Goal: Task Accomplishment & Management: Complete application form

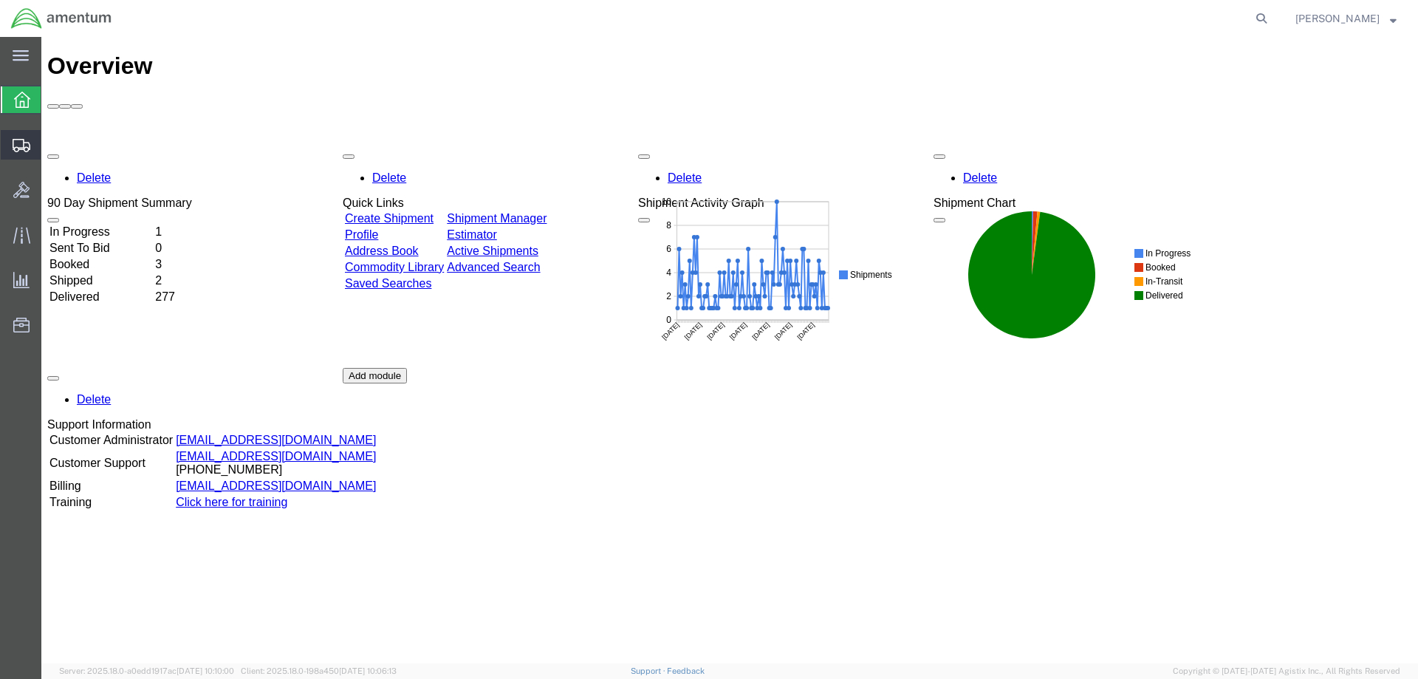
click at [0, 0] on span "Create Shipment" at bounding box center [0, 0] width 0 height 0
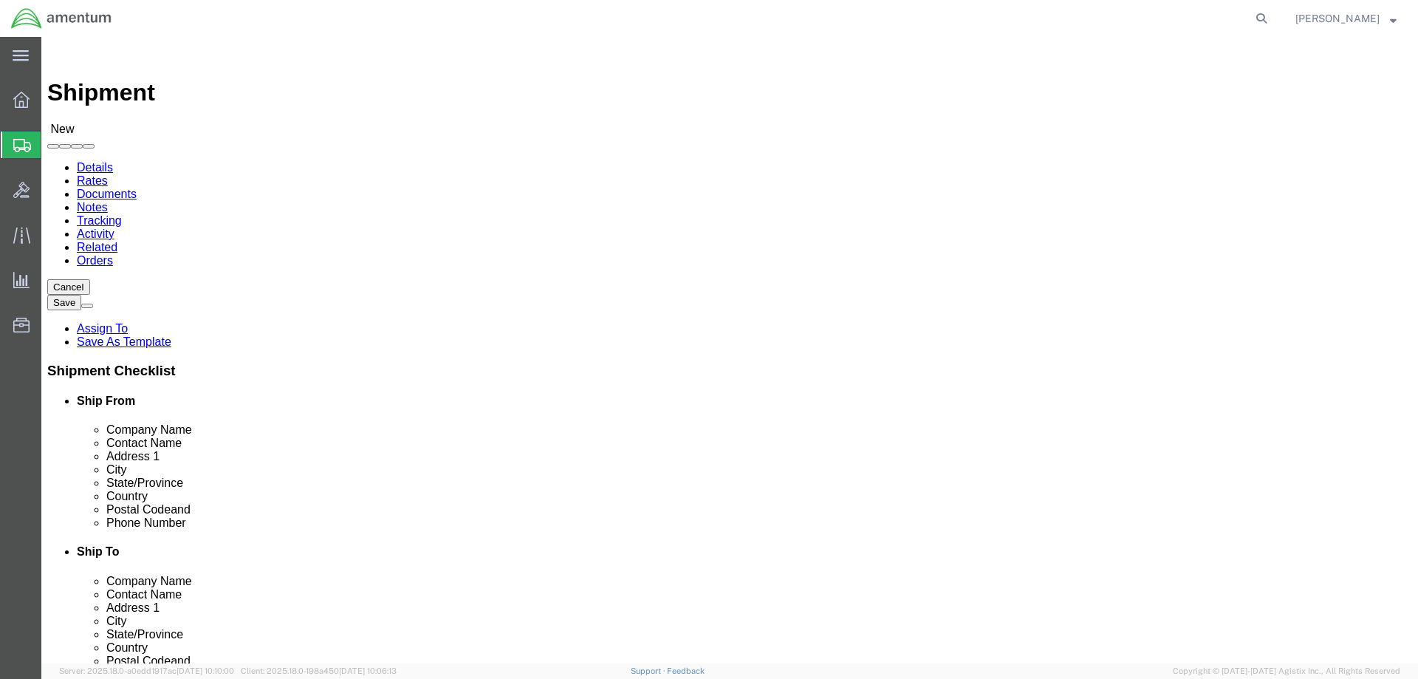
select select
select select "49925"
select select "VA"
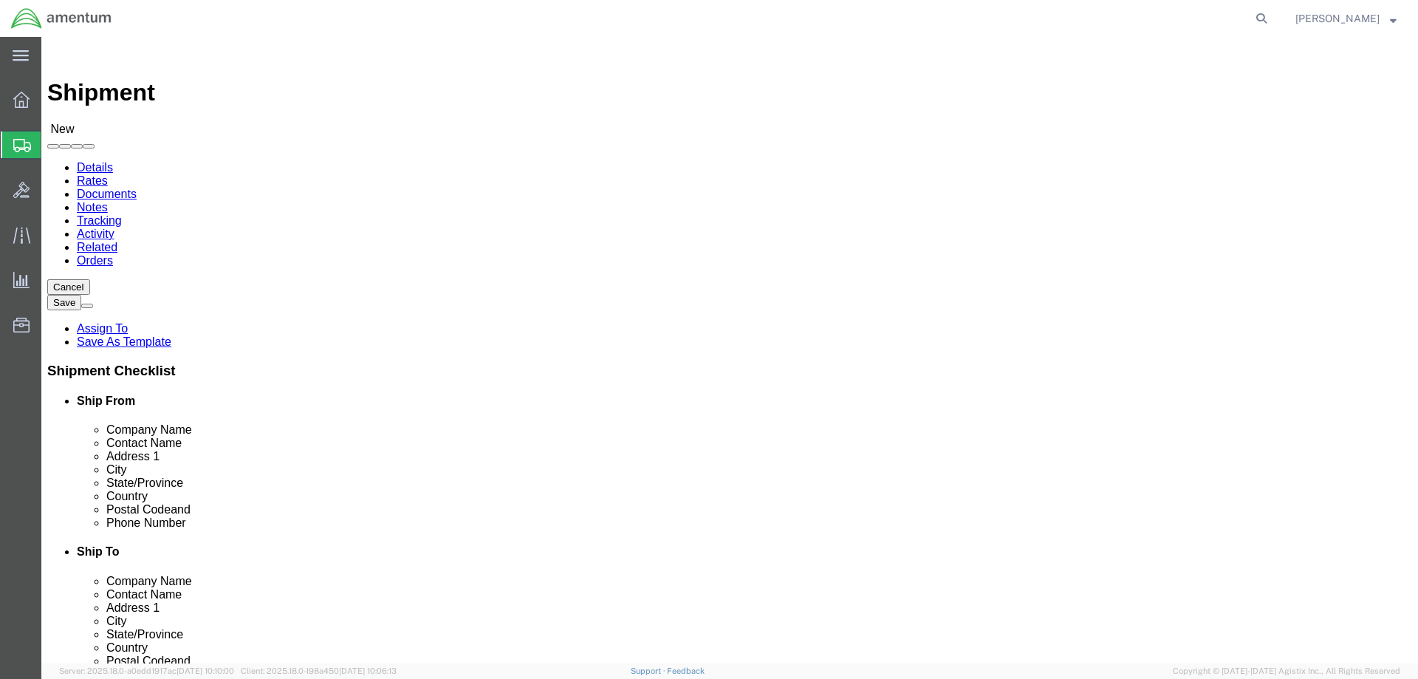
scroll to position [3176, 0]
select select "49949"
select select "AZ"
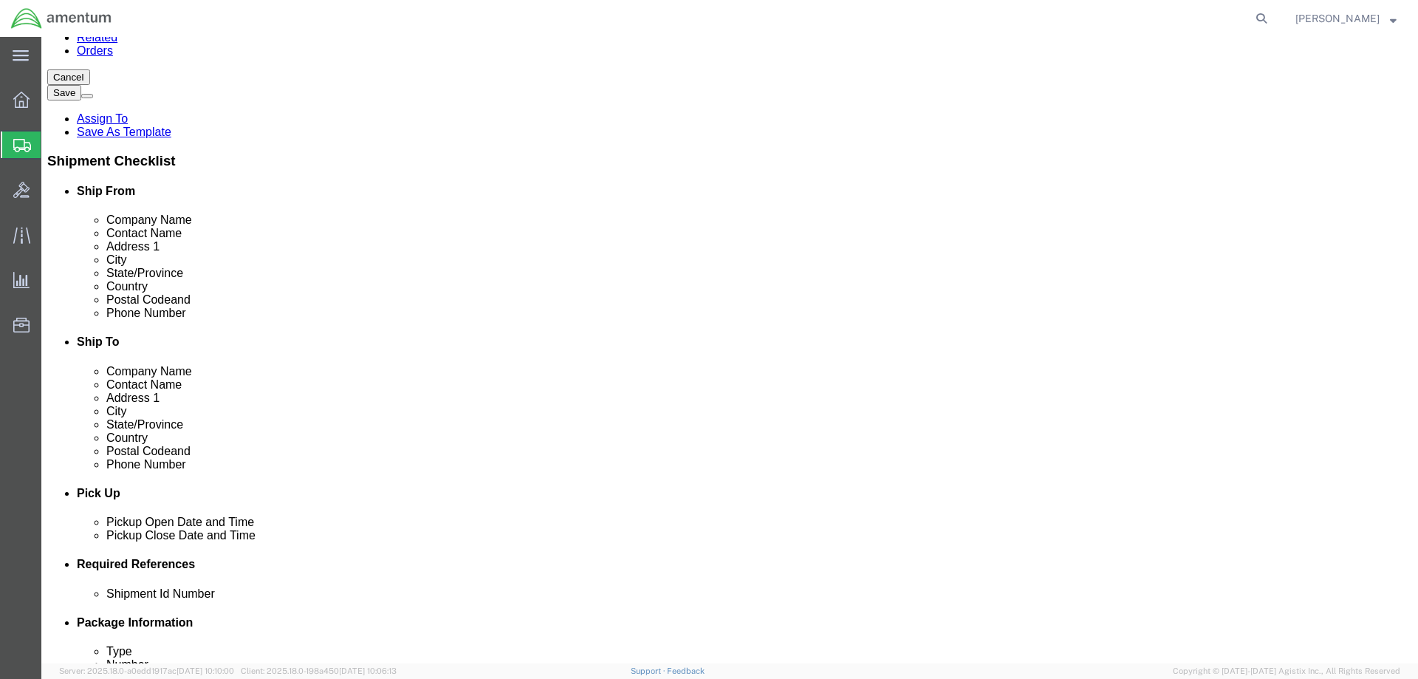
scroll to position [295, 0]
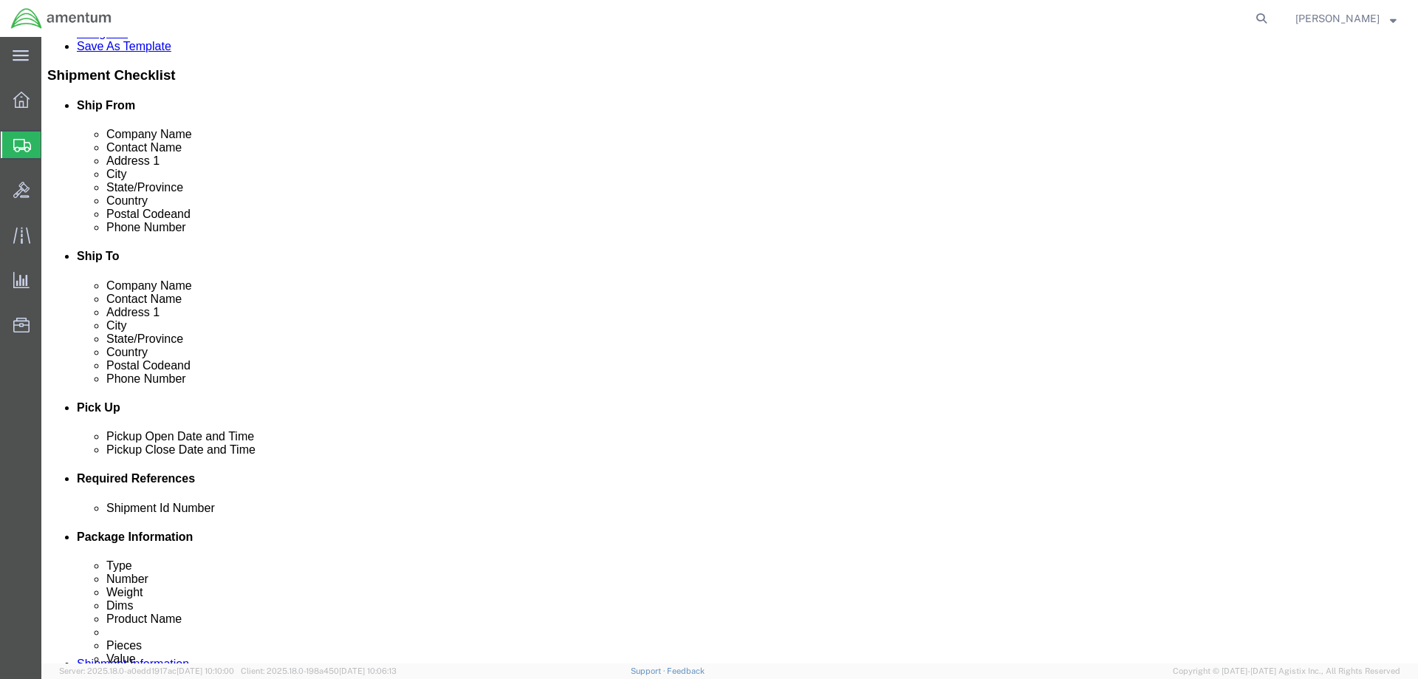
click div "[DATE] 10:00 AM"
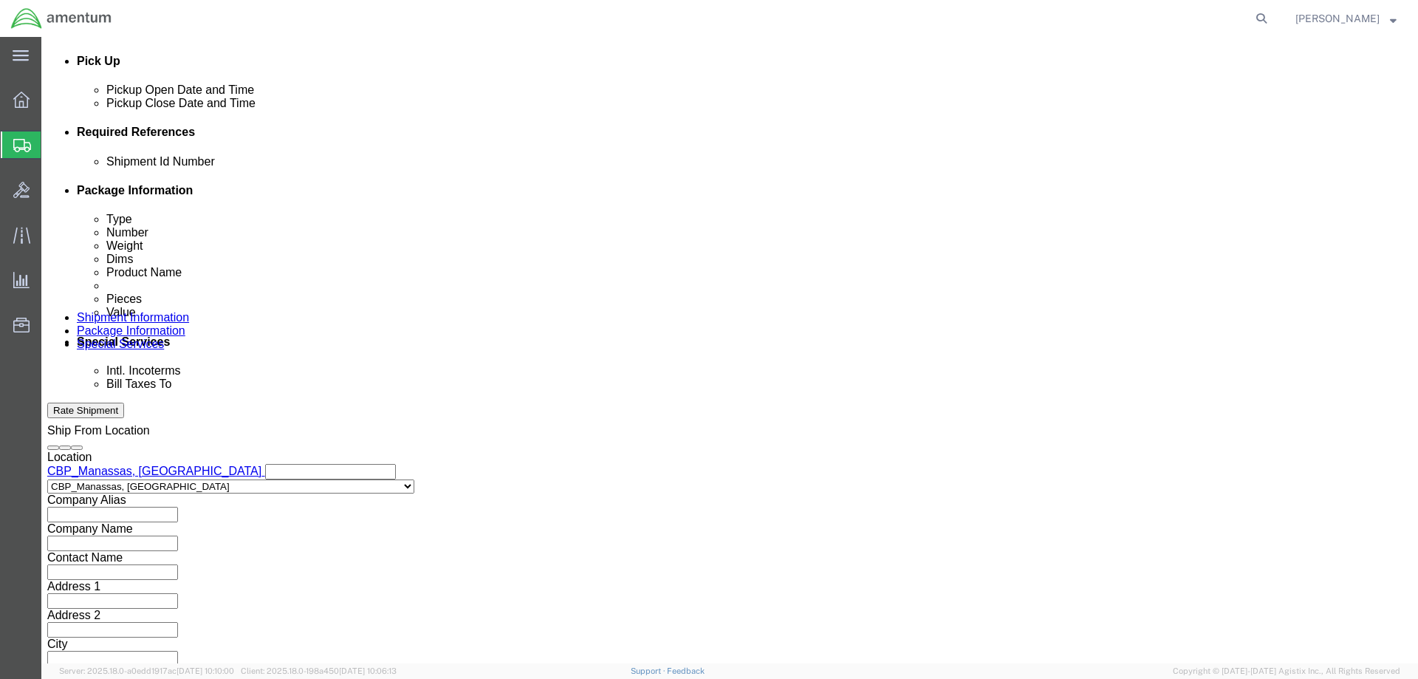
click input "4:00 AM"
type input "4:00 pm"
click button "Apply"
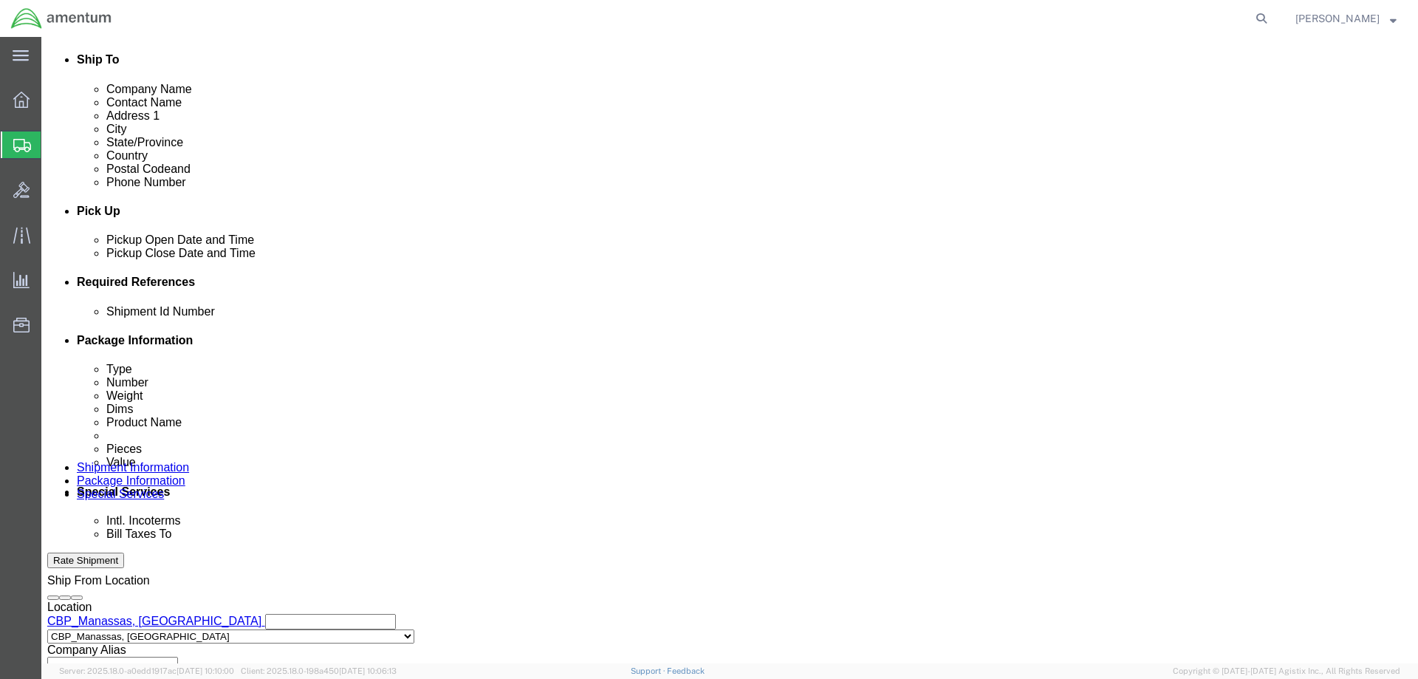
scroll to position [591, 0]
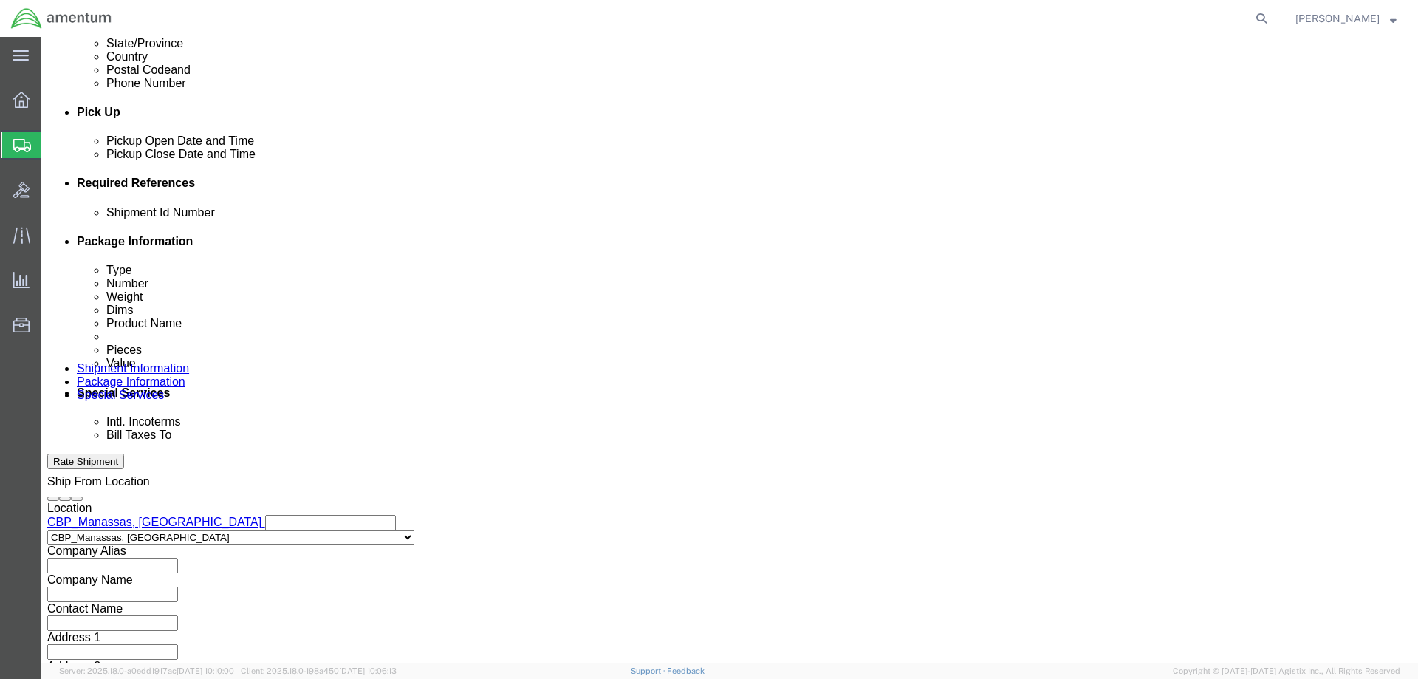
click button "Add reference"
click input "text"
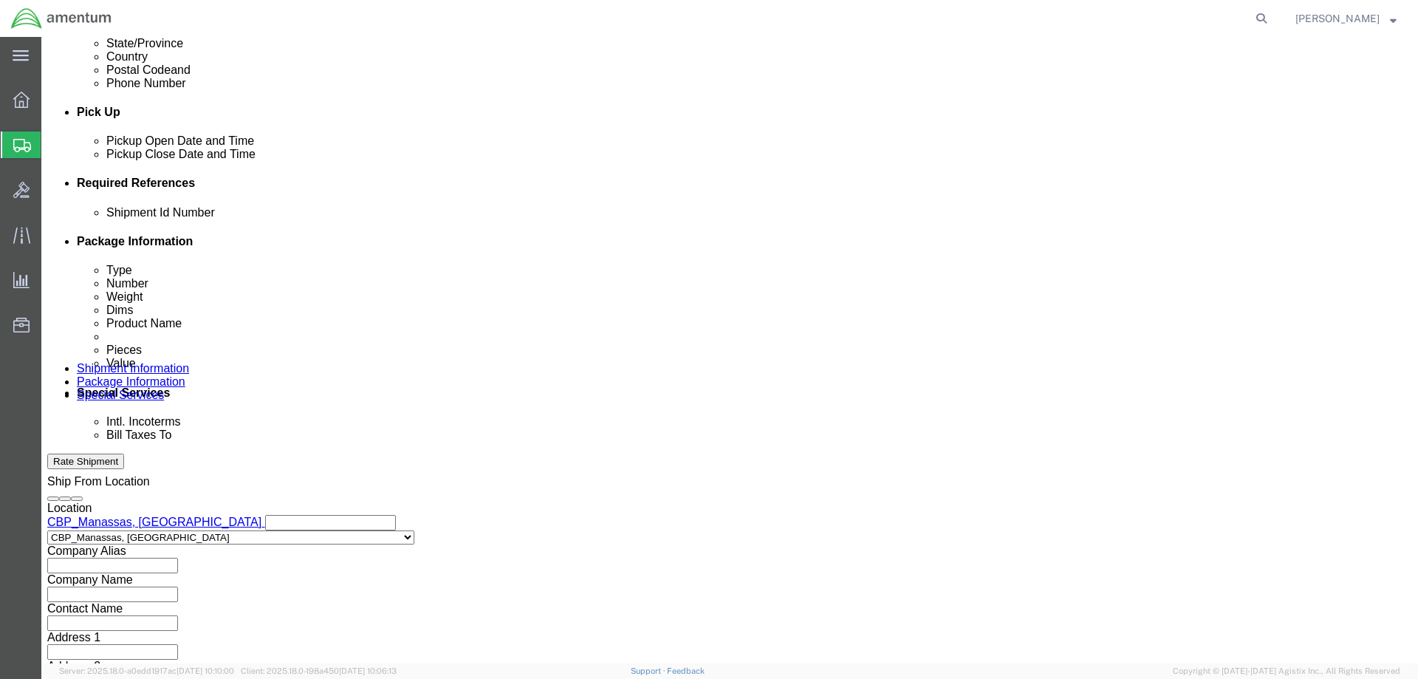
paste input "USAGE 328917"
type input "USAGE 328917"
click select "Select Account Type Activity ID Airline Appointment Number ASN Batch Request # …"
select select "CUSTREF"
click select "Select Account Type Activity ID Airline Appointment Number ASN Batch Request # …"
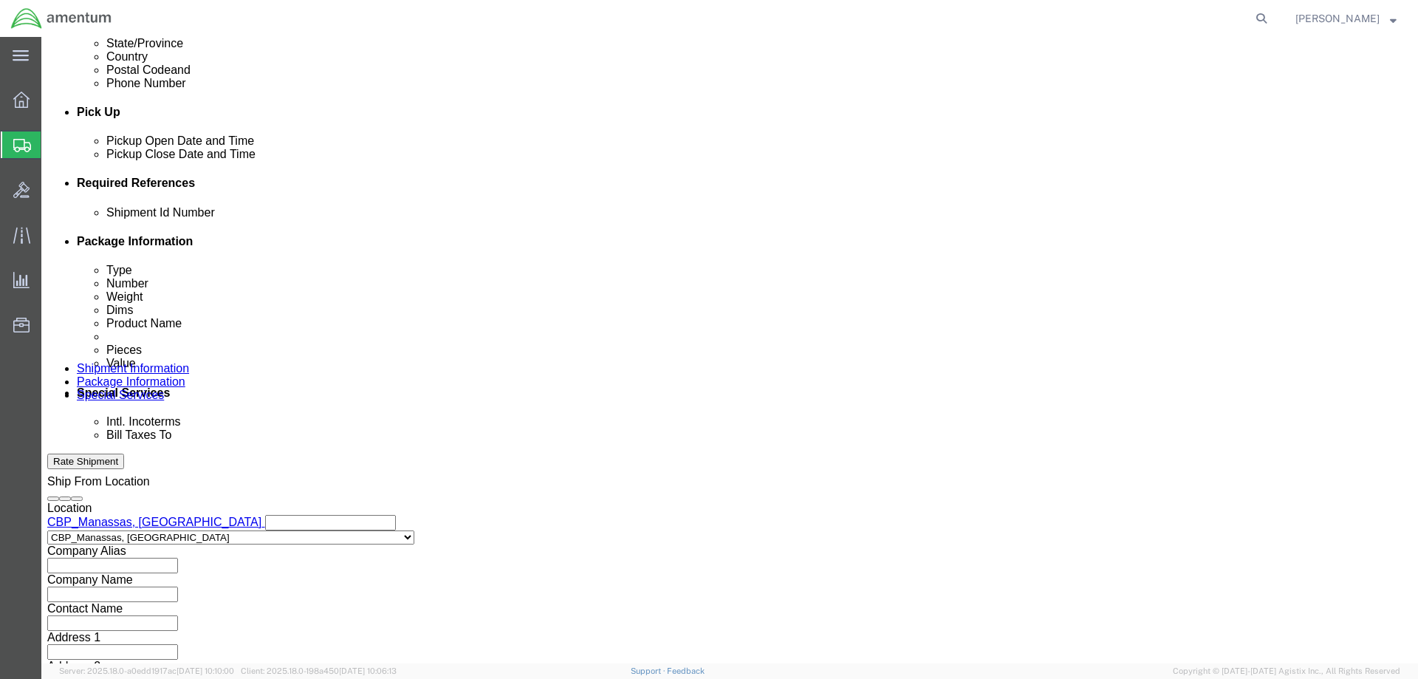
click select "Select Account Type Activity ID Airline Appointment Number ASN Batch Request # …"
select select "DEPT"
click select "Select Account Type Activity ID Airline Appointment Number ASN Batch Request # …"
select select "PROJNUM"
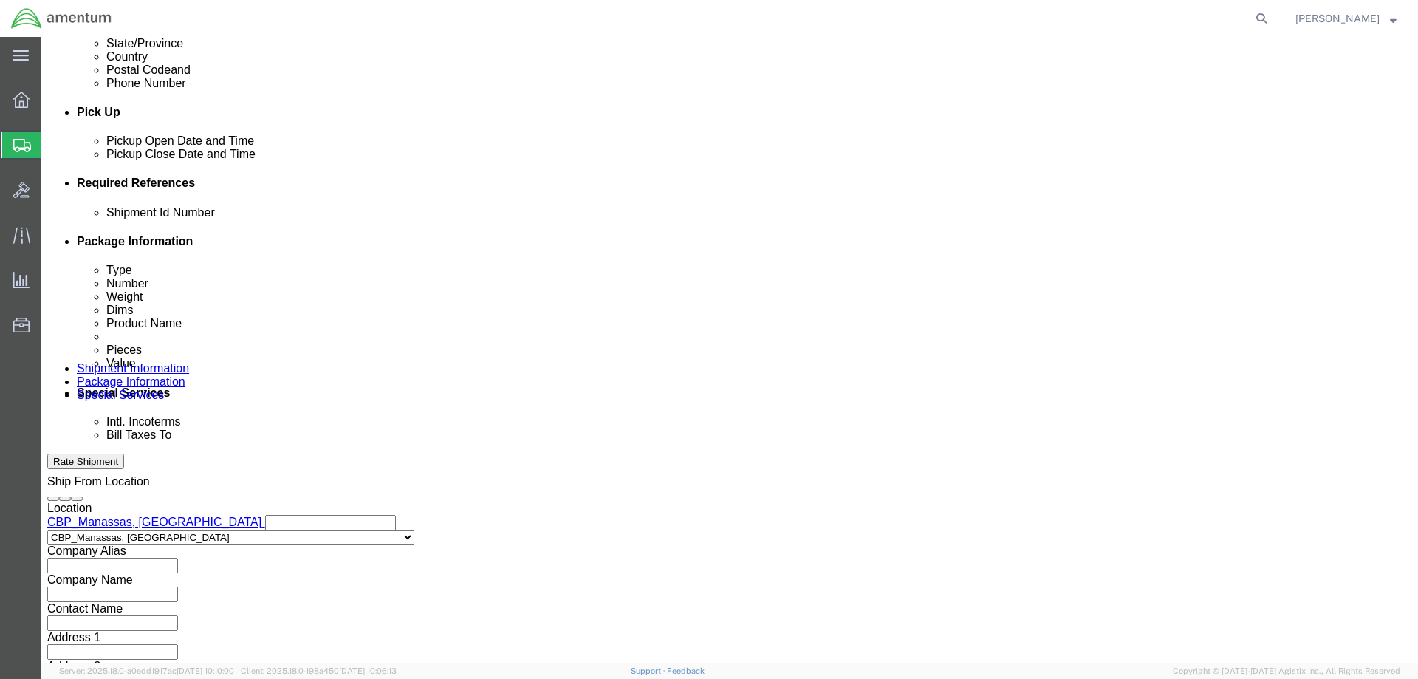
click select "Select Account Type Activity ID Airline Appointment Number ASN Batch Request # …"
click input "text"
type input "c"
type input "CORE RETURN"
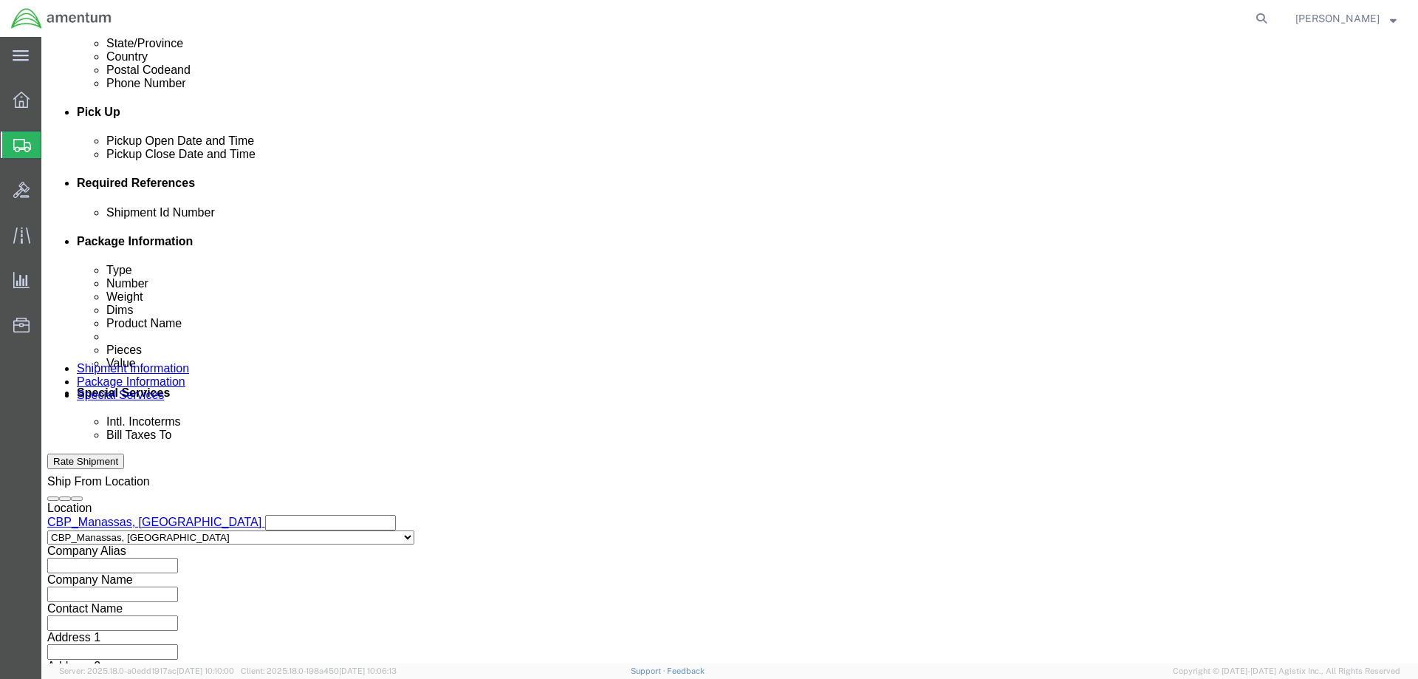
click input "text"
type input "D"
type input "CBP"
click input "text"
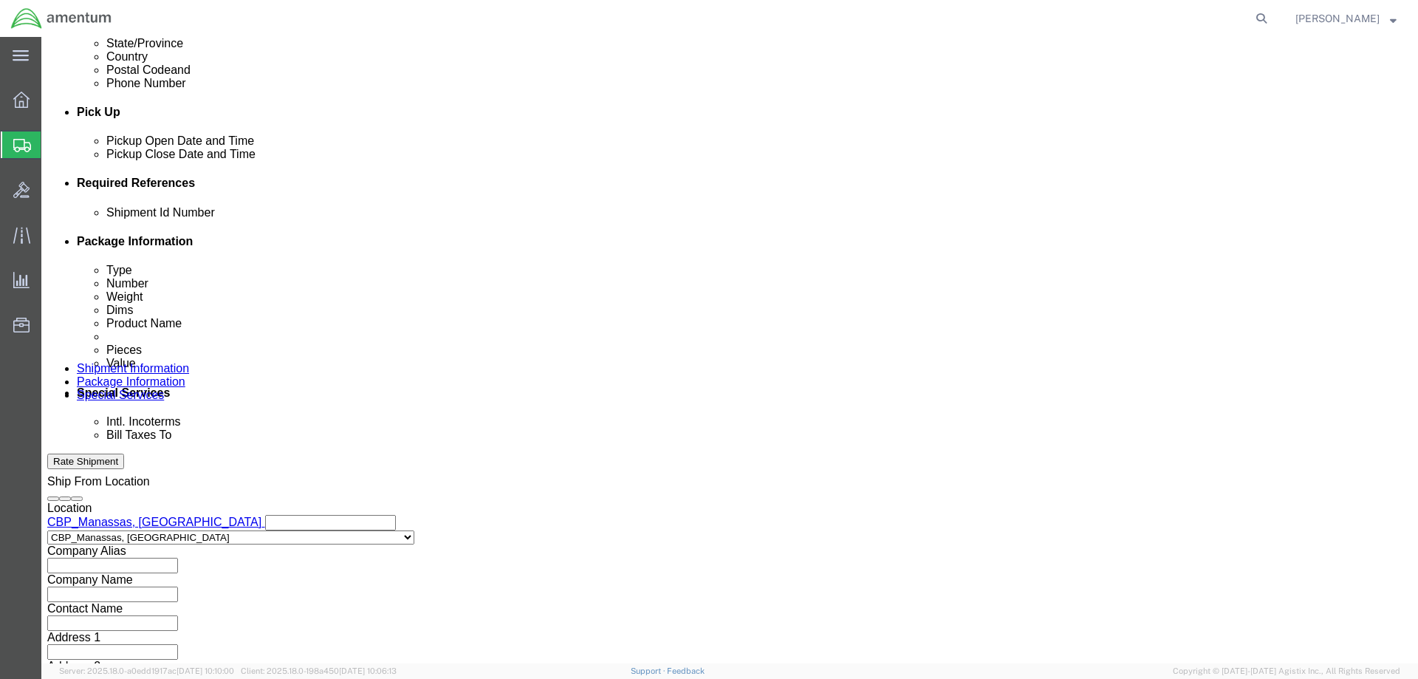
scroll to position [0, 25]
type input "6118.03.03.2219.000.NCR.0000"
click div "Shipping Mode (Optional)"
click input "6118.03.03.2219.000.NCR.0000"
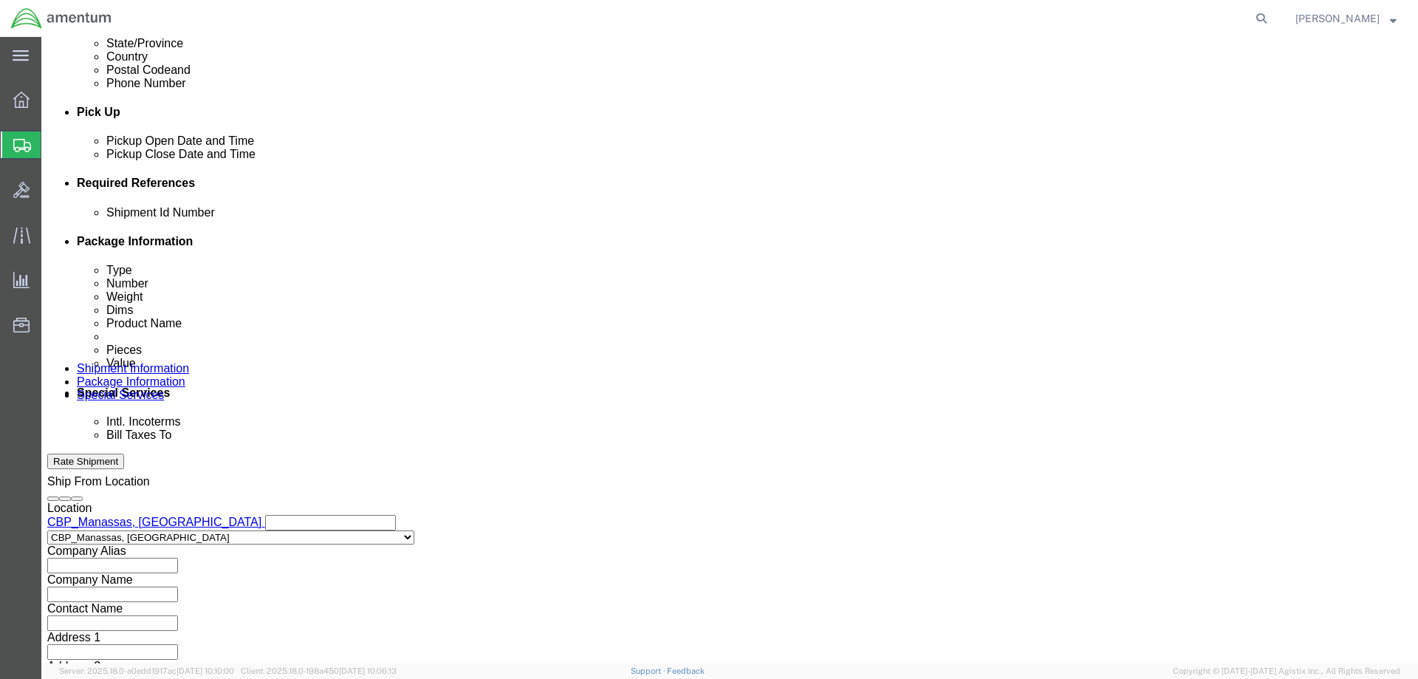
scroll to position [0, 25]
click div "Shipment Id Number USAGE 328917 Select Account Type Activity ID Airline Appoint…"
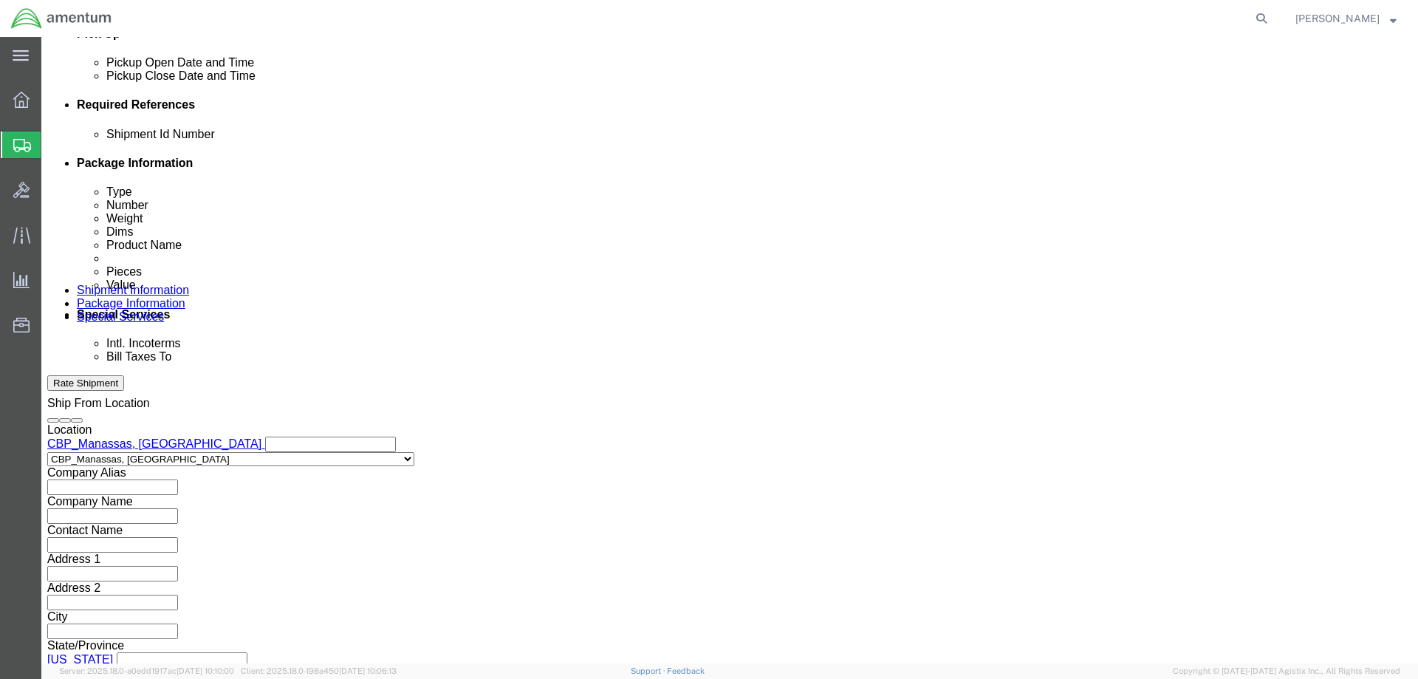
scroll to position [670, 0]
click input "6118.03.03.2219.000.NCR.0000"
click div "Shipment Id Number USAGE 328917 Select Account Type Activity ID Airline Appoint…"
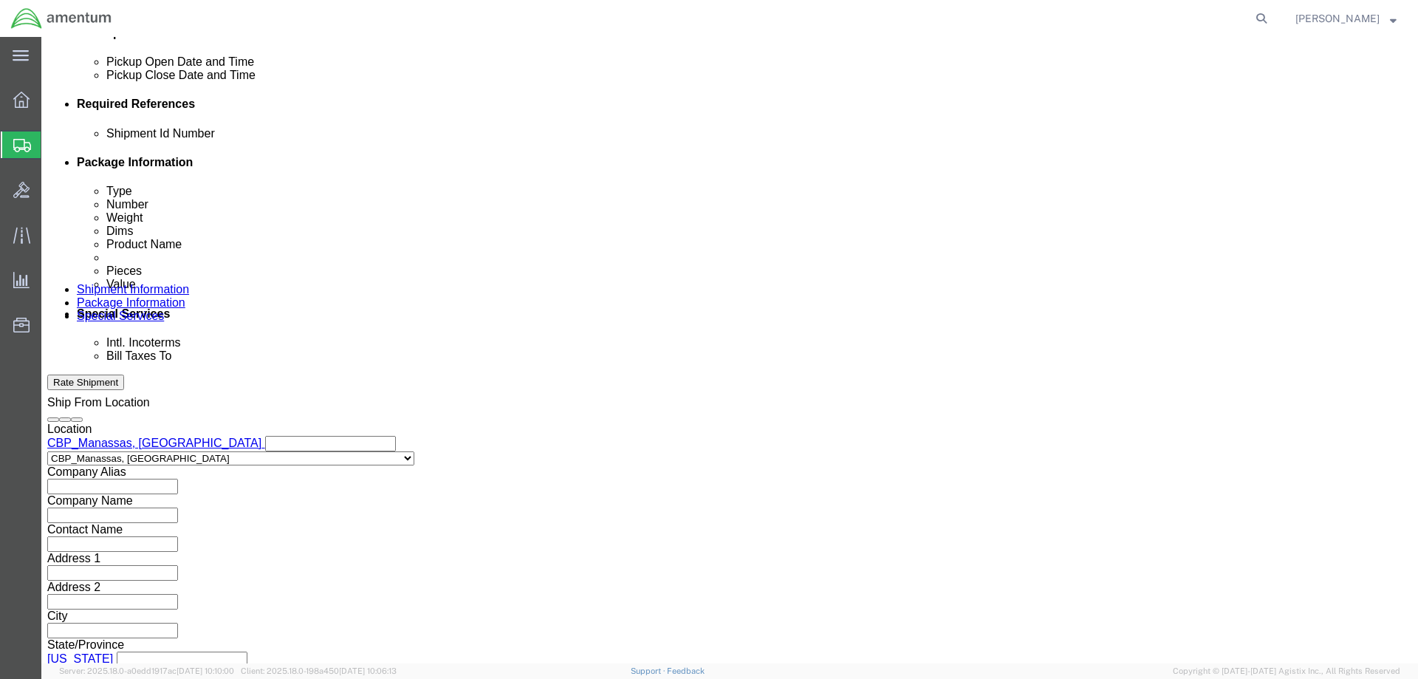
click button "Continue"
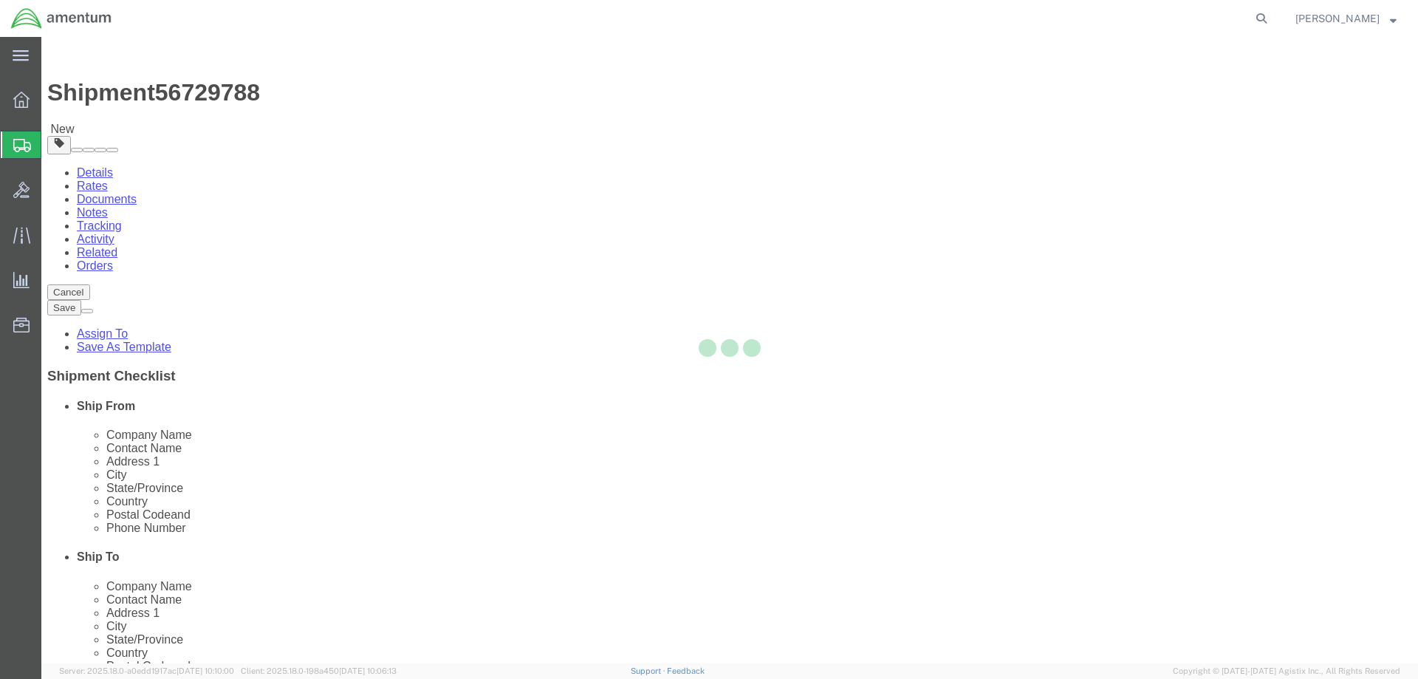
select select "CBOX"
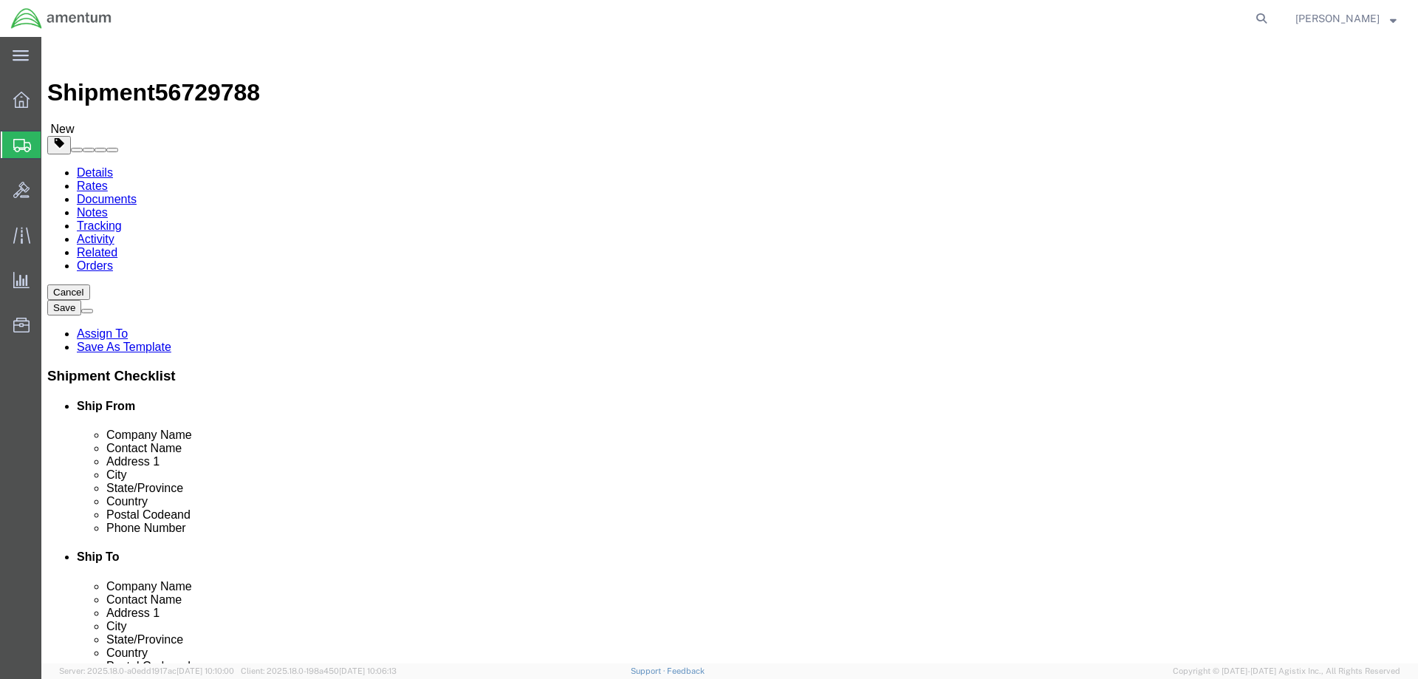
click input "text"
type input "10"
drag, startPoint x: 239, startPoint y: 339, endPoint x: 105, endPoint y: 315, distance: 135.9
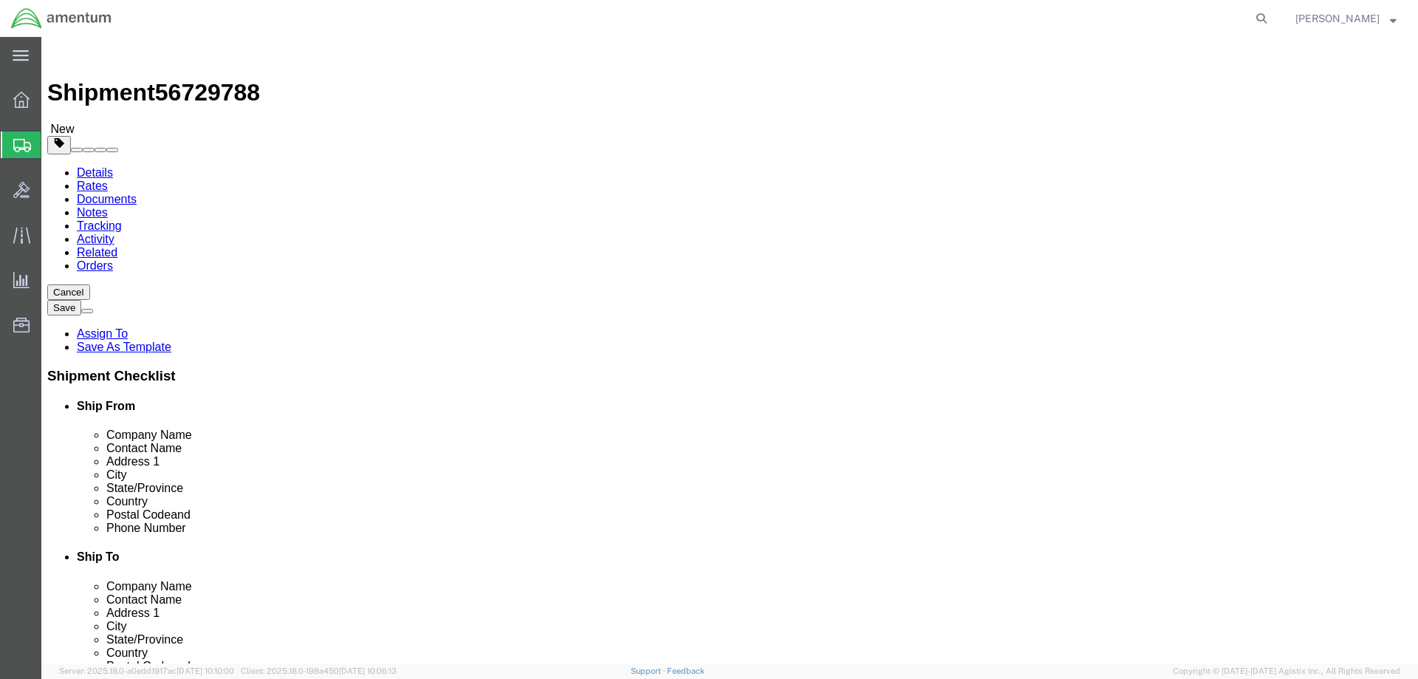
click div "Package Type Select BCK Boxes Bale(s) Basket(s) Bolt(s) Bottle(s) Buckets Bulk …"
type input "2.75"
click link "Add Content"
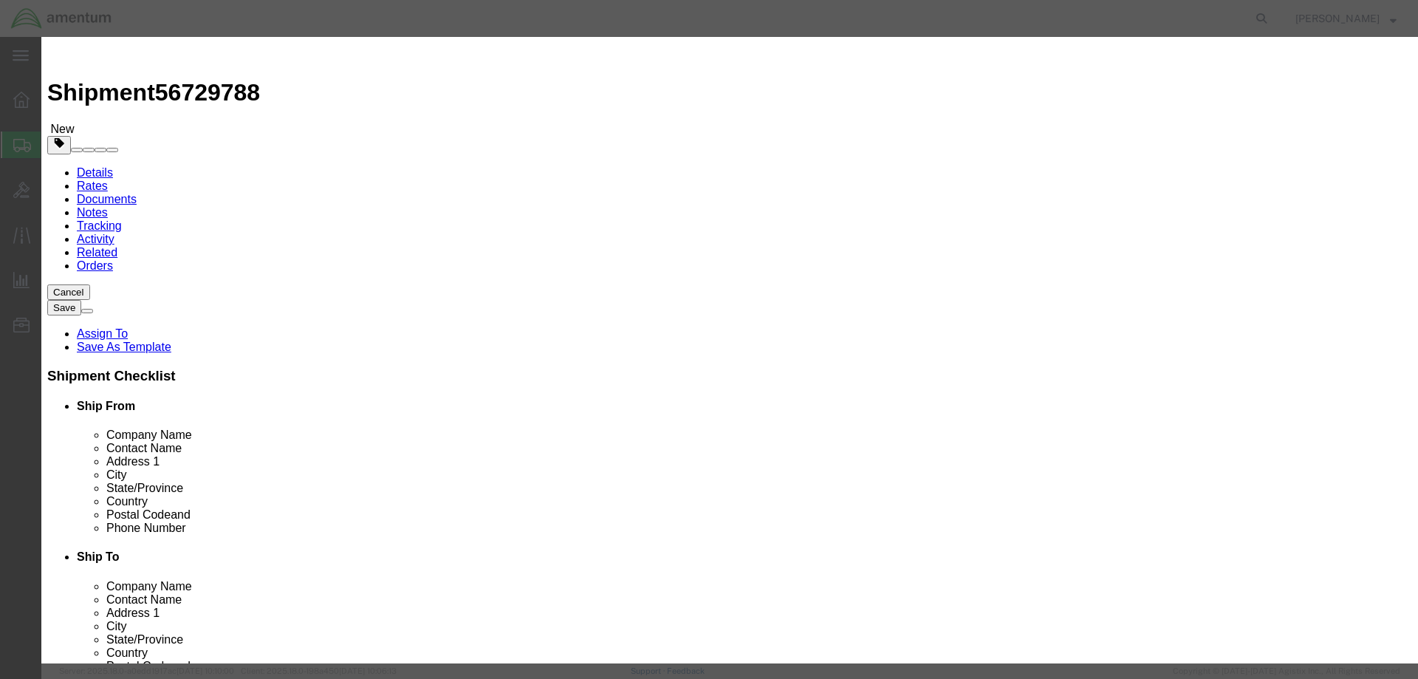
click input "text"
paste input "S6115-20520-001"
type input "S6115-20520-001"
click input "S6115-20520-001"
click input "0"
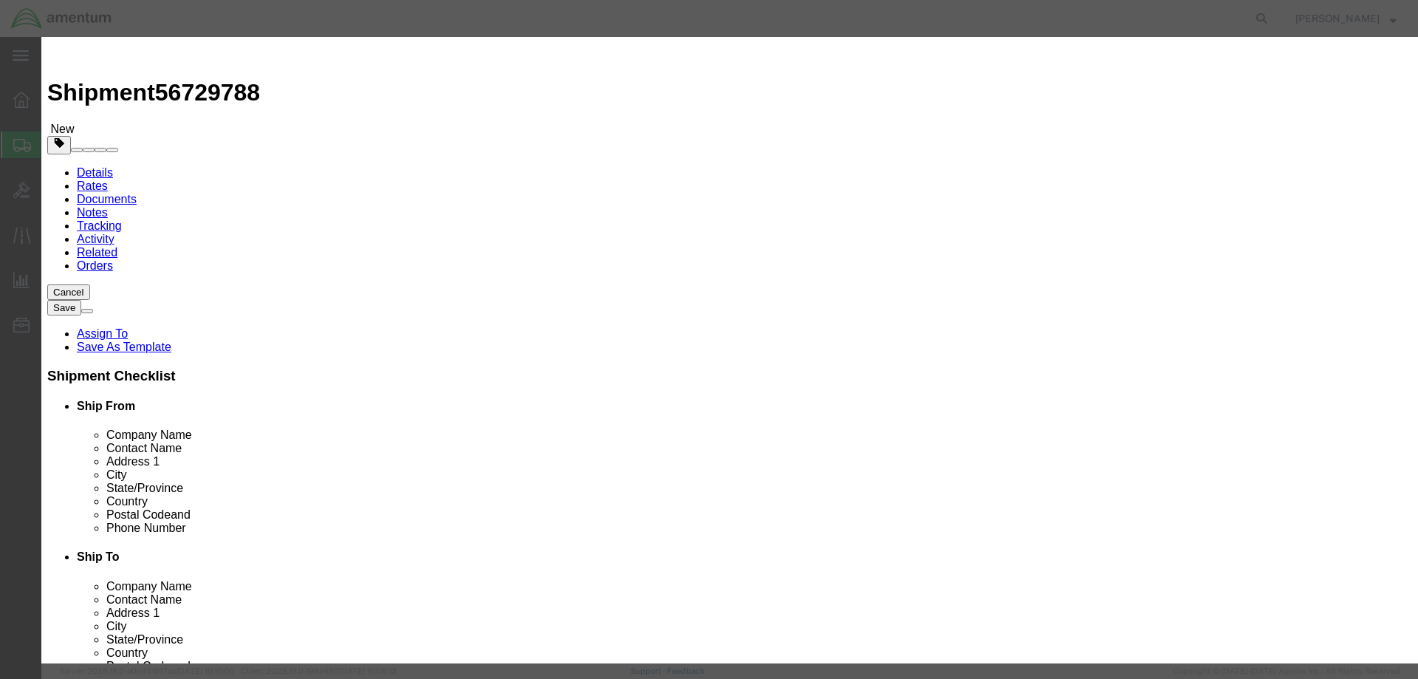
click input "S6115-20520-001"
drag, startPoint x: 507, startPoint y: 109, endPoint x: 313, endPoint y: 81, distance: 195.4
click div "Commodity library Product Name S6115-20520-001 S6115-20520-001 Pieces 0 Select …"
paste input "S6115-20520-001"
type input "S6115-20520-001"
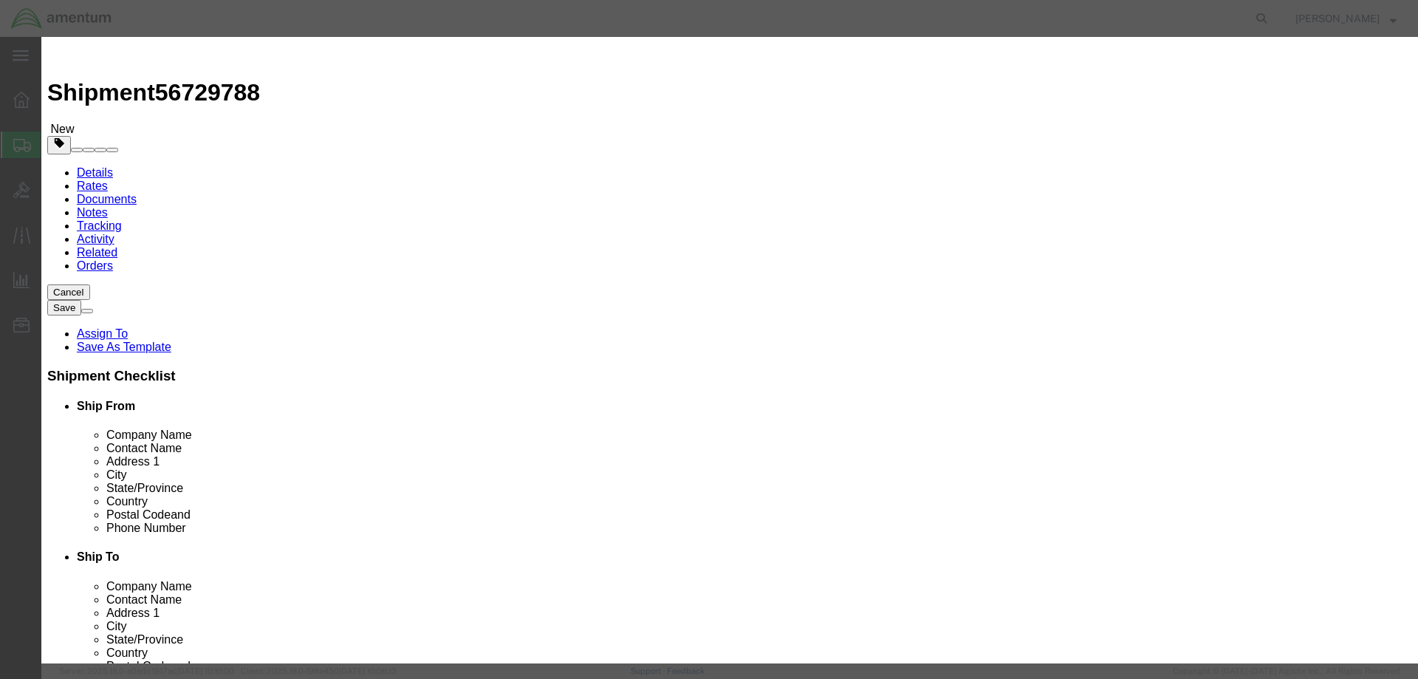
click td "Model:"
select select "USD"
type input "INDICATOR, BIM"
type input "S6115-20520-001"
click input "text"
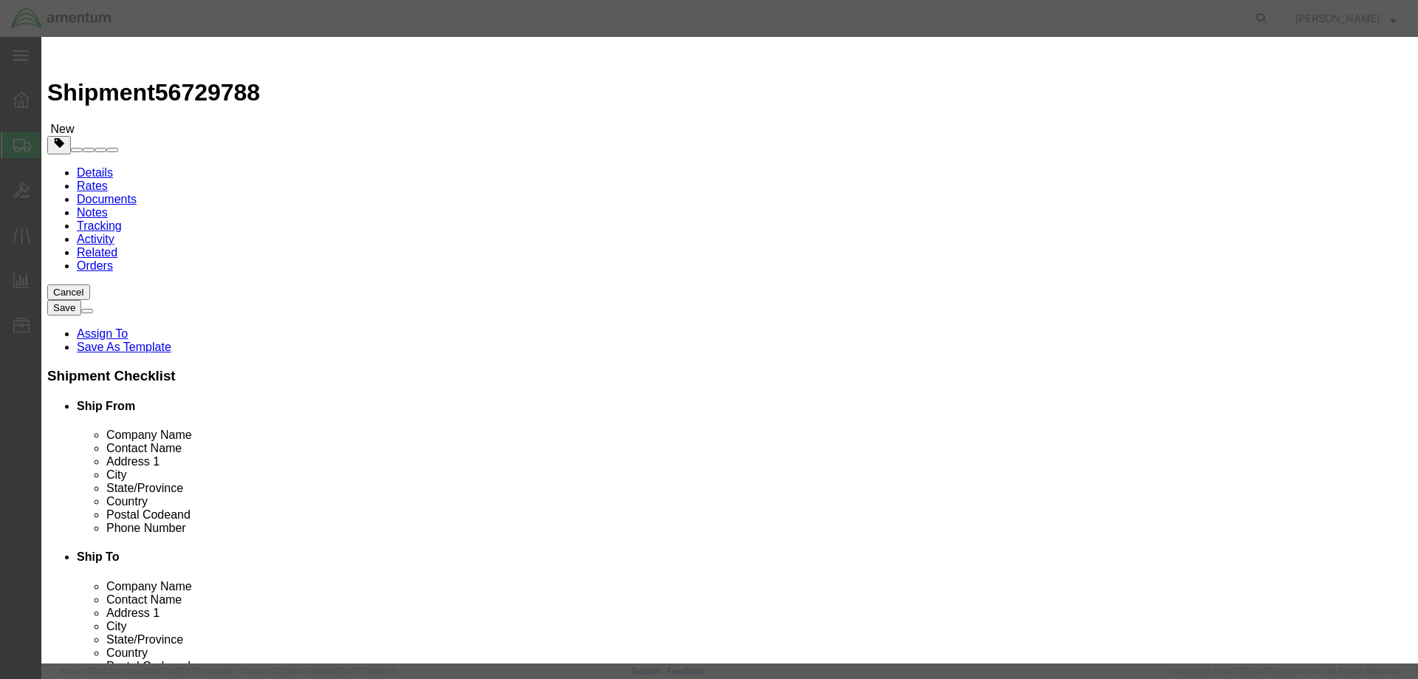
type input "1"
click input "text"
type input "1556"
click label
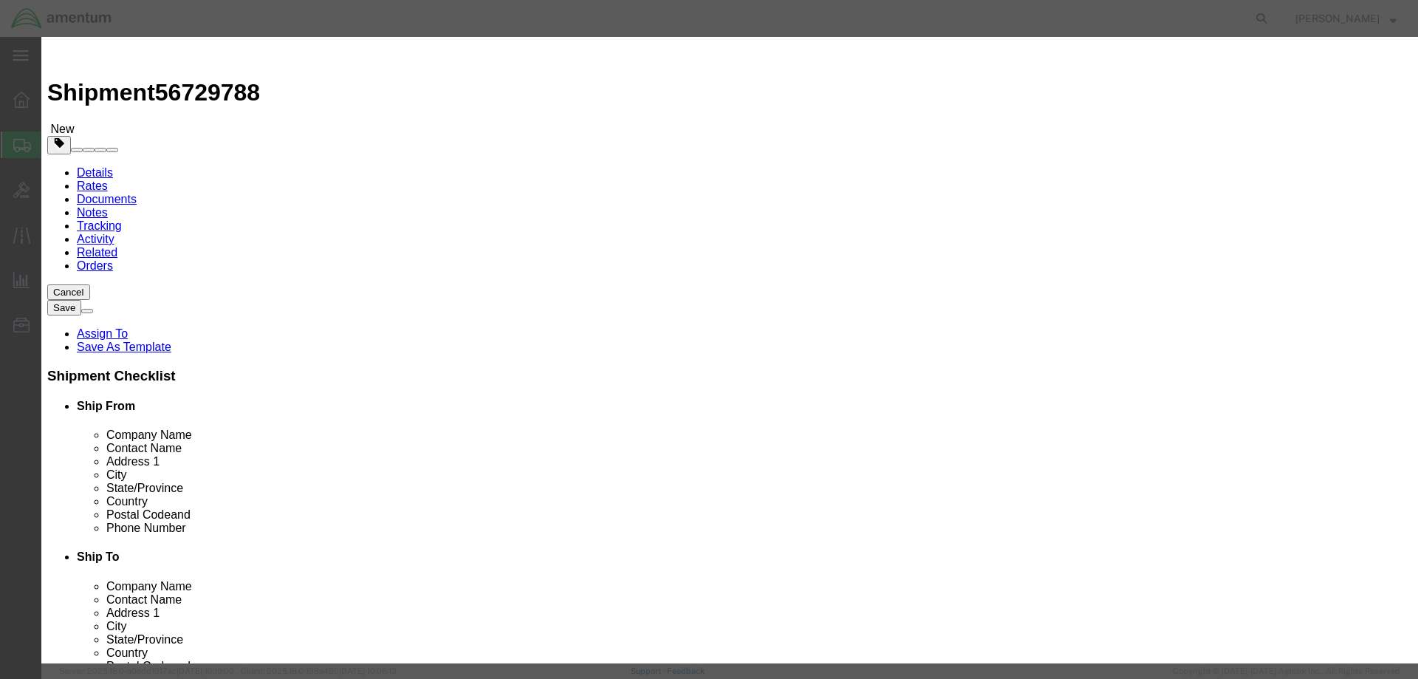
click input "checkbox"
click label
click input "checkbox"
checkbox input "false"
click button "Save & Close"
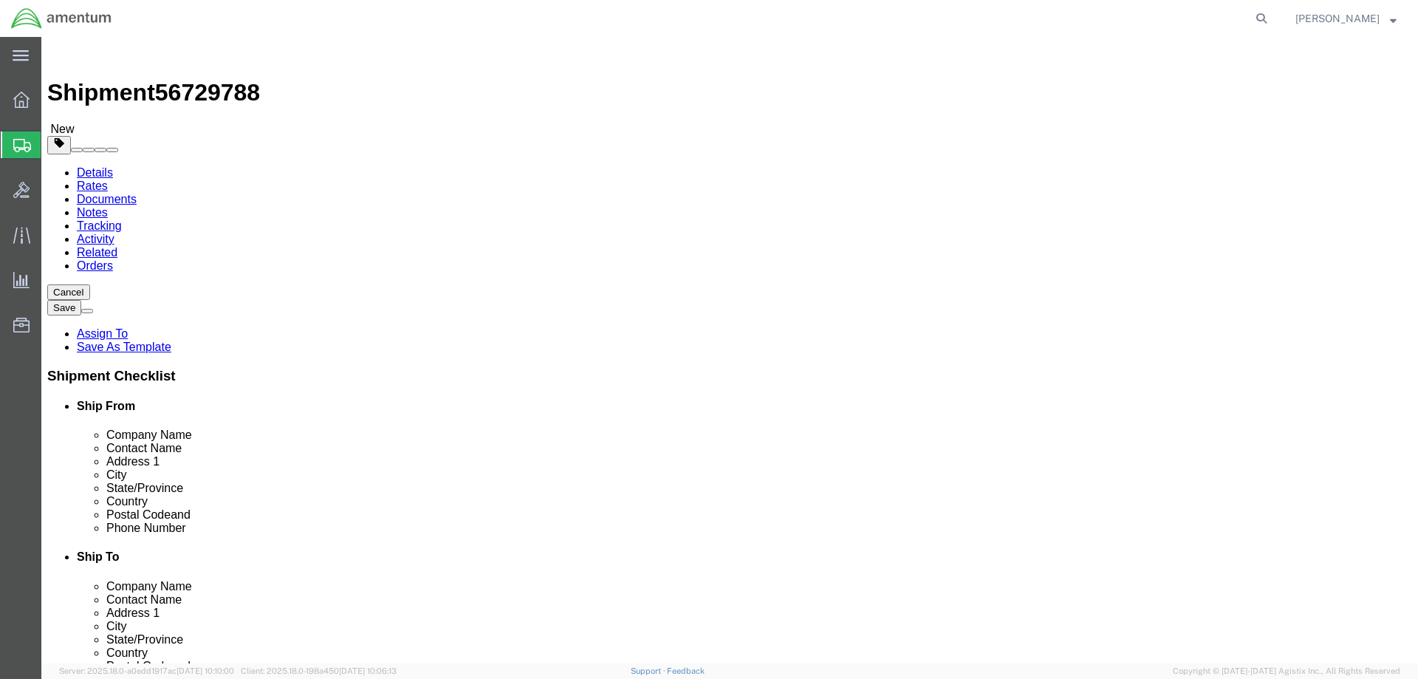
click button "Rate Shipment"
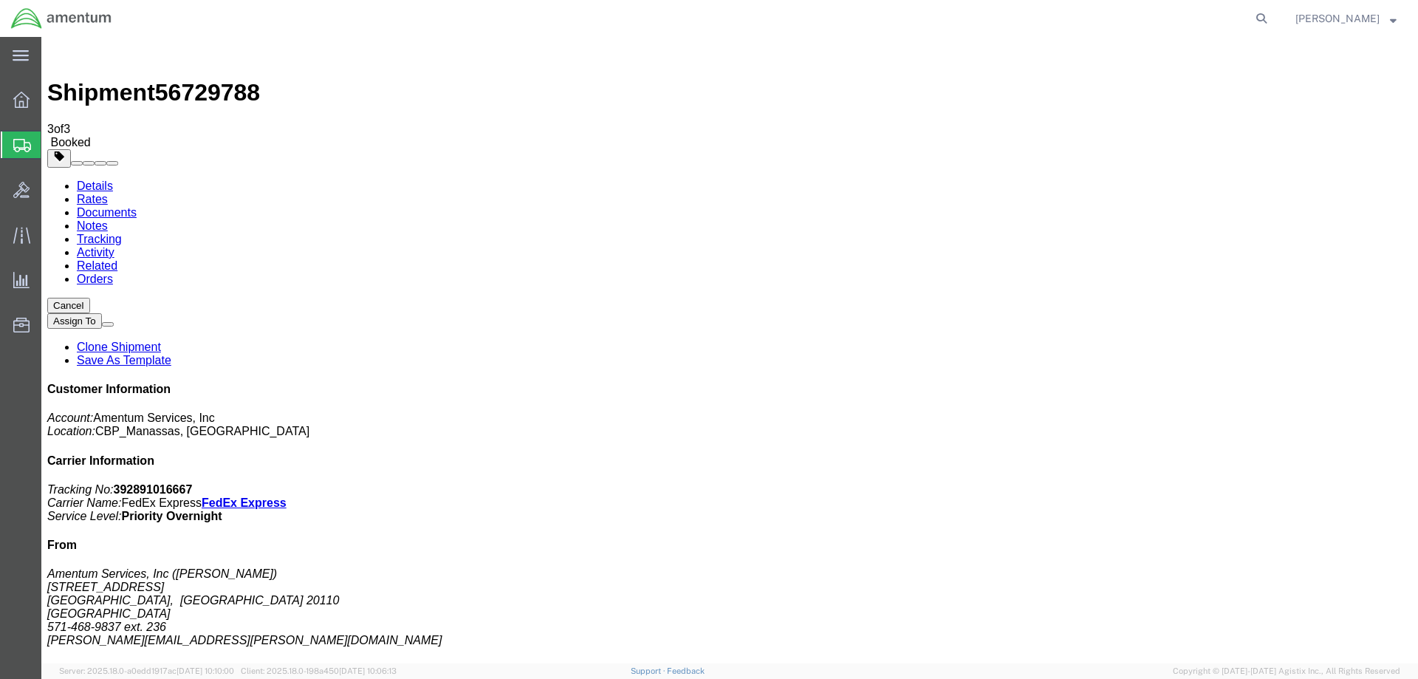
drag, startPoint x: 1281, startPoint y: 225, endPoint x: 1208, endPoint y: 222, distance: 72.4
click at [1208, 483] on p "Tracking No: 392891016667 Carrier Name: FedEx Express FedEx Express Service Lev…" at bounding box center [729, 503] width 1365 height 40
copy b "392891016667"
